Goal: Check status: Check status

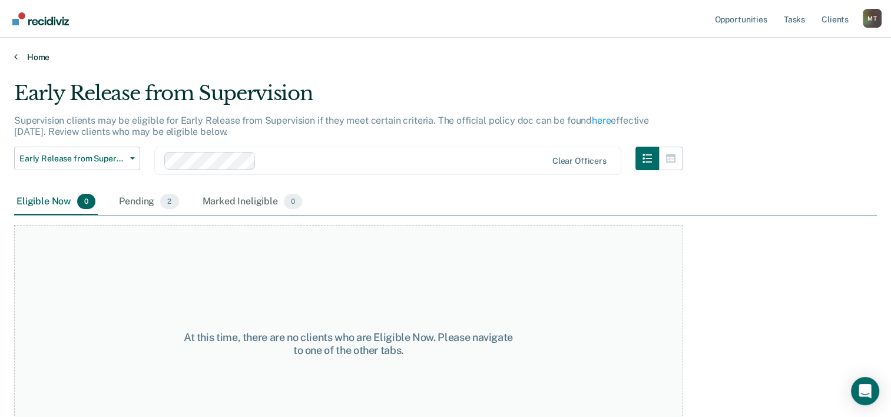
click at [35, 61] on link "Home" at bounding box center [445, 57] width 863 height 11
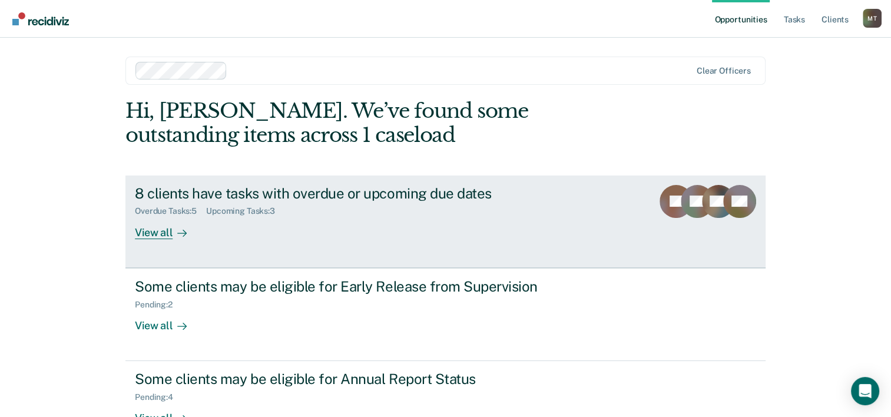
click at [142, 234] on div "View all" at bounding box center [168, 227] width 66 height 23
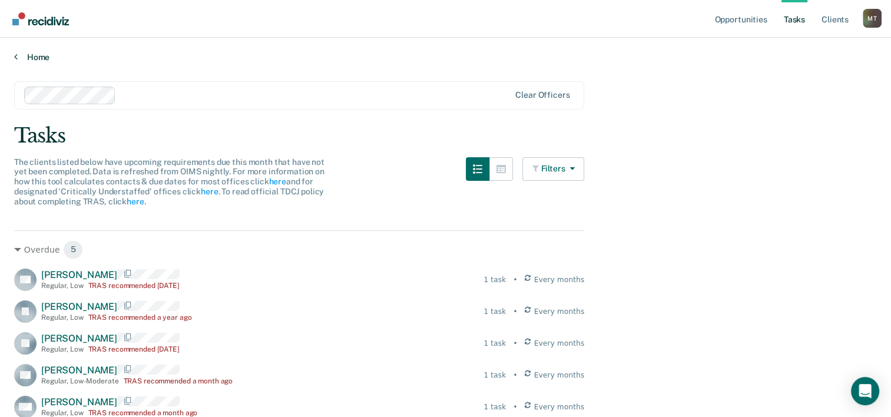
click at [23, 57] on link "Home" at bounding box center [445, 57] width 863 height 11
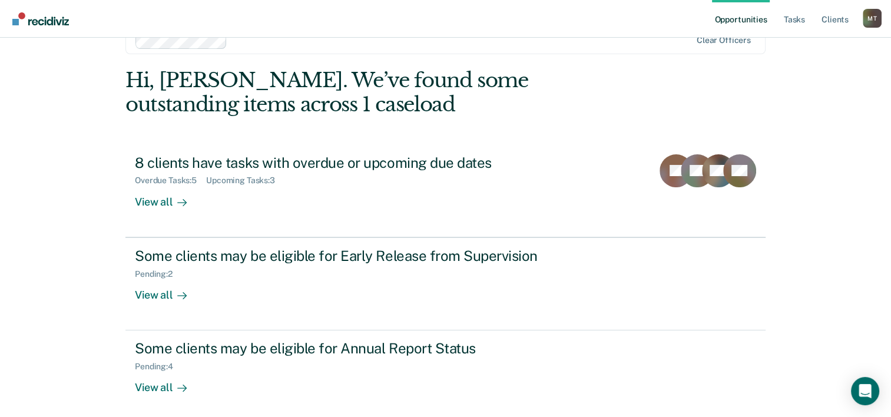
scroll to position [83, 0]
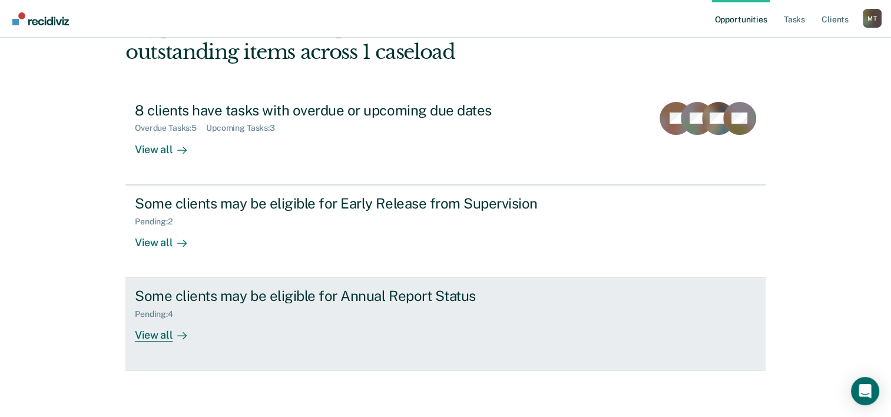
click at [177, 343] on link "Some clients may be eligible for Annual Report Status Pending : 4 View all" at bounding box center [445, 324] width 640 height 92
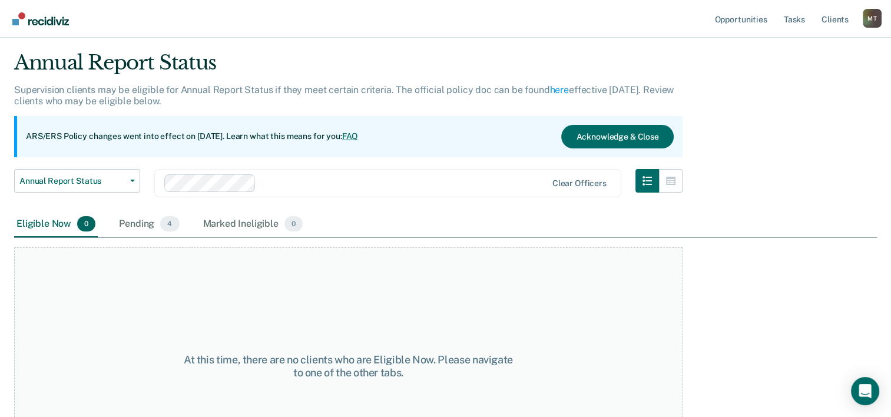
scroll to position [98, 0]
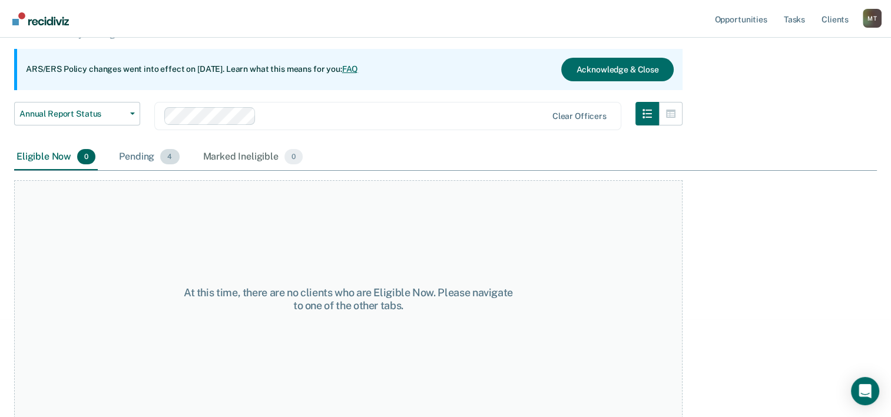
click at [137, 148] on div "Pending 4" at bounding box center [149, 157] width 65 height 26
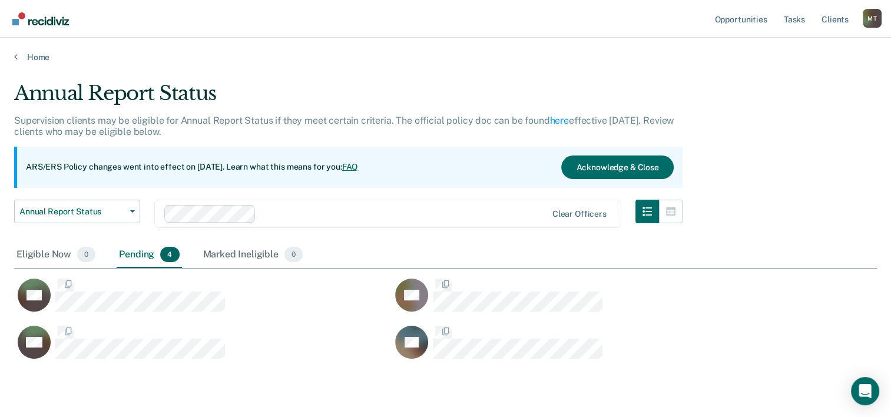
scroll to position [277, 853]
click at [23, 58] on link "Home" at bounding box center [445, 57] width 863 height 11
